Goal: Browse casually

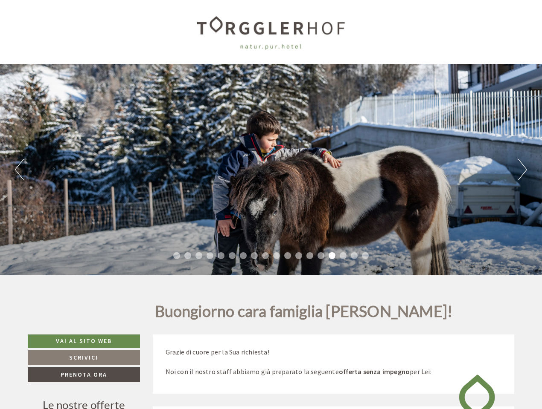
click at [271, 205] on div "Previous Next 1 2 3 4 5 6 7 8 9 10 11 12 13 14 15 16 17 18" at bounding box center [271, 170] width 542 height 212
click at [19, 170] on button "Previous" at bounding box center [19, 169] width 9 height 21
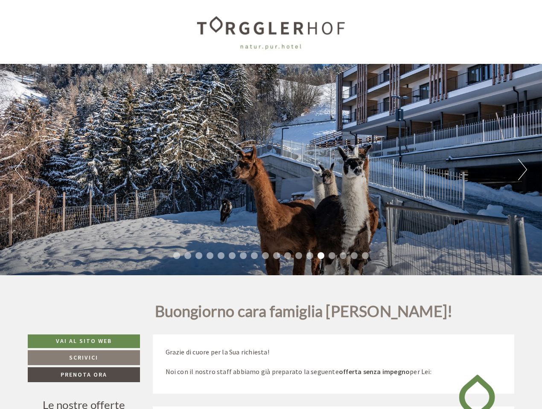
click at [271, 170] on div "Previous Next 1 2 3 4 5 6 7 8 9 10 11 12 13 14 15 16 17 18" at bounding box center [271, 170] width 542 height 212
click at [522, 170] on button "Next" at bounding box center [522, 169] width 9 height 21
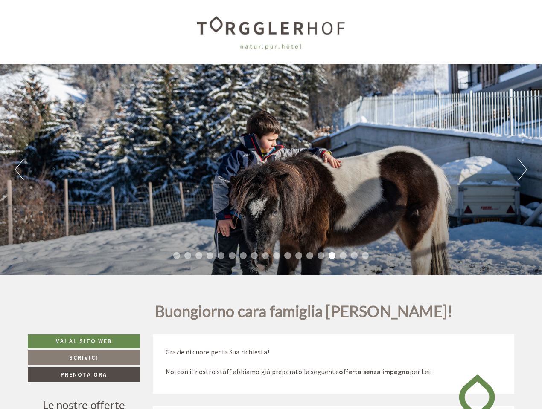
click at [177, 256] on li "1" at bounding box center [176, 256] width 7 height 7
click at [188, 256] on li "2" at bounding box center [187, 256] width 7 height 7
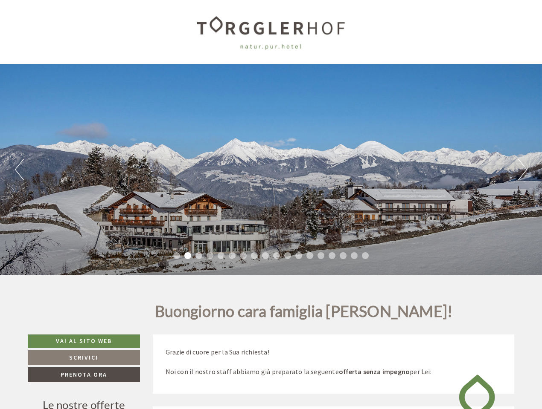
click at [199, 256] on li "3" at bounding box center [198, 256] width 7 height 7
click at [210, 256] on li "4" at bounding box center [209, 256] width 7 height 7
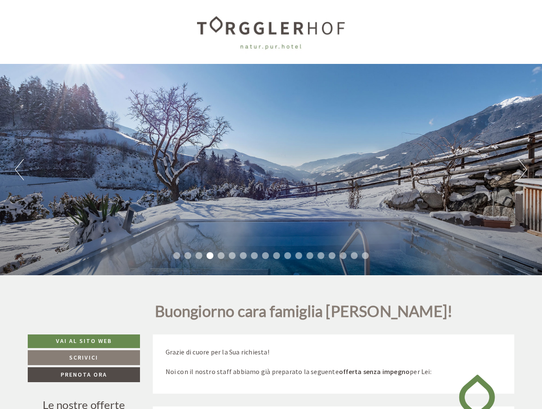
click at [221, 256] on li "5" at bounding box center [221, 256] width 7 height 7
click at [232, 256] on li "6" at bounding box center [232, 256] width 7 height 7
